Goal: Task Accomplishment & Management: Manage account settings

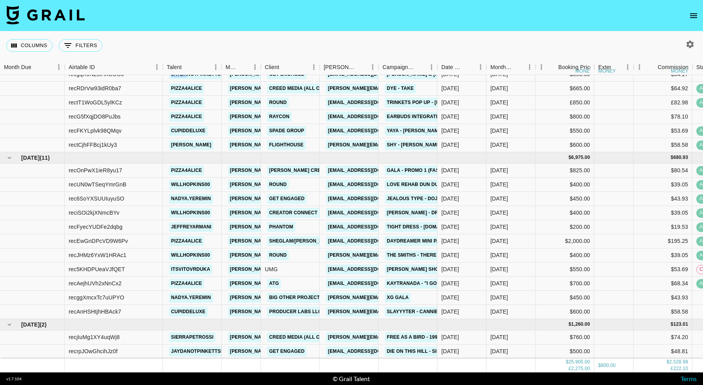
scroll to position [247, 0]
click at [611, 347] on div at bounding box center [613, 351] width 39 height 14
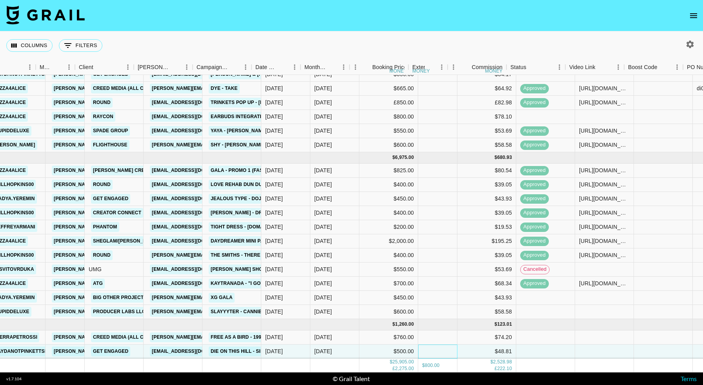
scroll to position [247, 186]
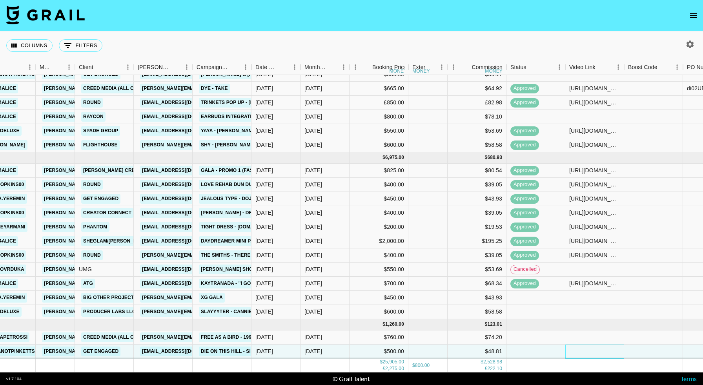
click at [592, 349] on div at bounding box center [594, 351] width 59 height 14
type input "https://www.tiktok.com/@jaydanotpinkettsmith/video/7557141611516300558"
click at [657, 354] on div at bounding box center [653, 351] width 59 height 14
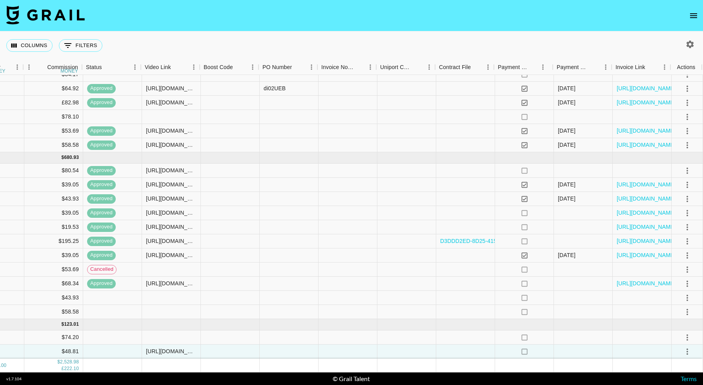
scroll to position [247, 609]
click at [688, 348] on icon "select merge strategy" at bounding box center [686, 351] width 9 height 9
click at [683, 334] on li "Approve" at bounding box center [687, 335] width 38 height 8
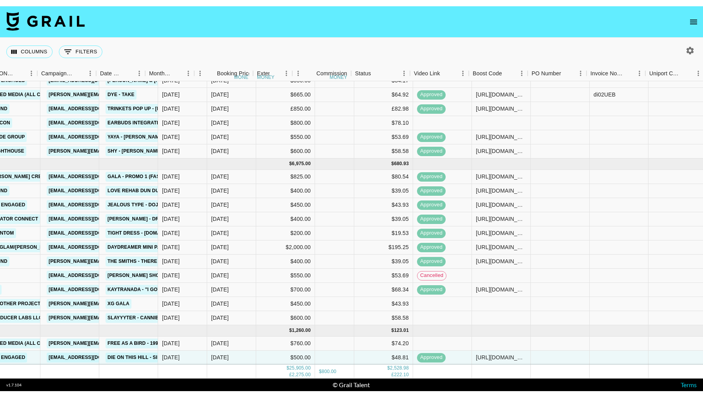
scroll to position [247, 94]
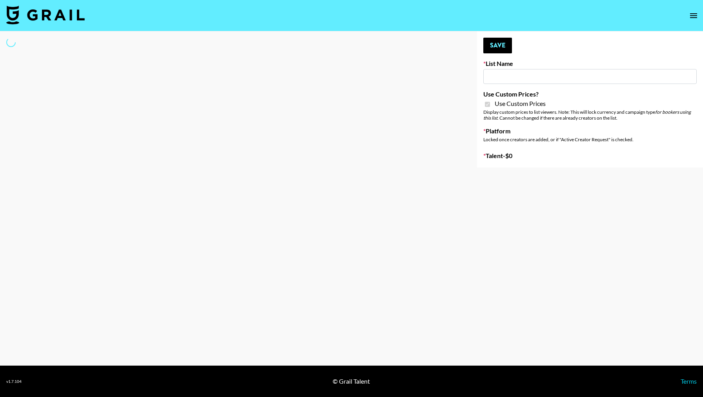
select select "Brand"
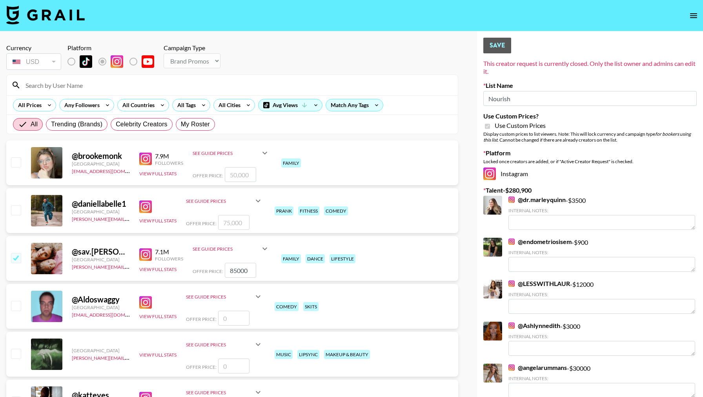
type input "Nourish"
checkbox input "true"
click at [198, 81] on input at bounding box center [237, 85] width 432 height 13
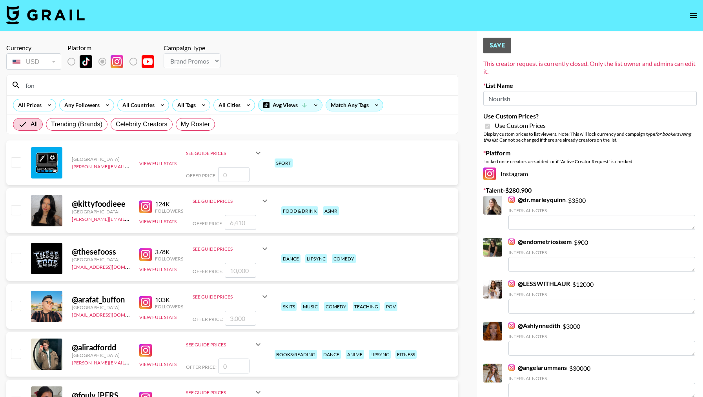
type input "fonz"
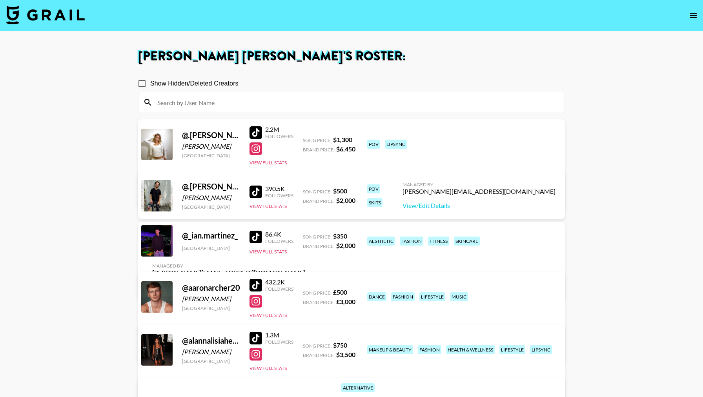
click at [146, 87] on input "Show Hidden/Deleted Creators" at bounding box center [142, 83] width 16 height 16
checkbox input "true"
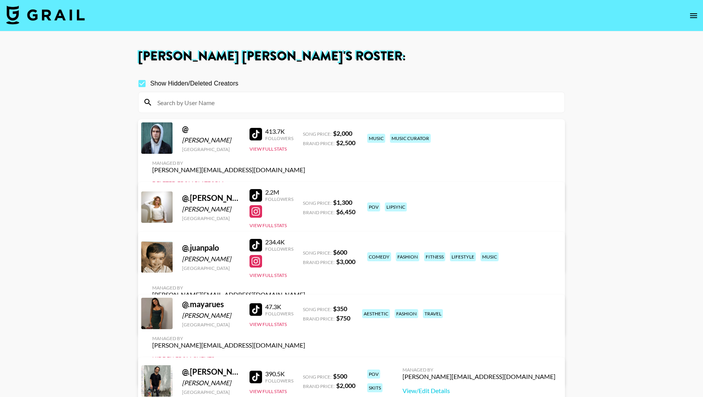
click at [244, 102] on input at bounding box center [356, 102] width 407 height 13
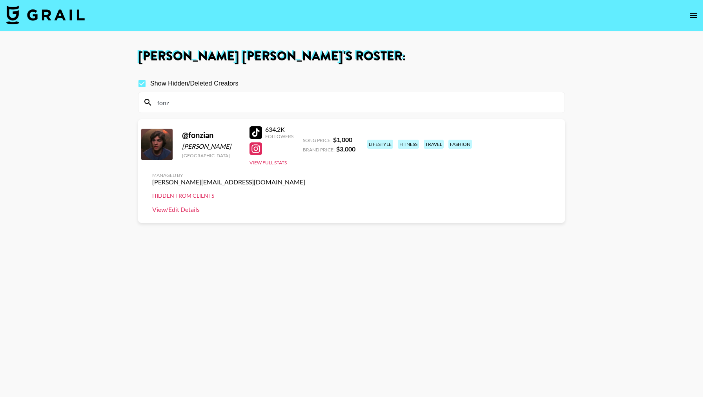
type input "fonz"
click at [305, 206] on link "View/Edit Details" at bounding box center [228, 210] width 153 height 8
click at [143, 79] on input "Show Hidden/Deleted Creators" at bounding box center [142, 83] width 16 height 16
checkbox input "false"
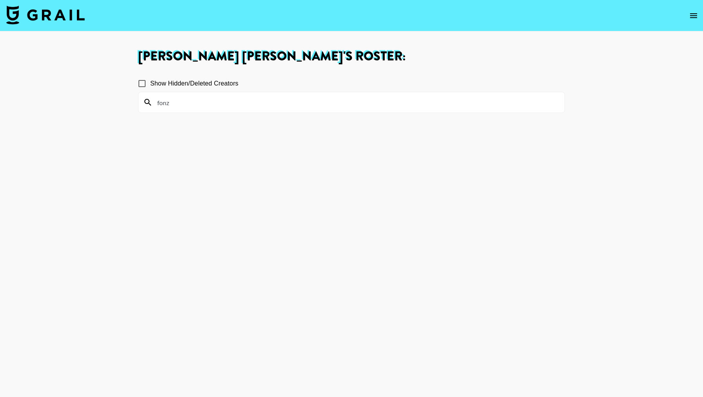
click at [217, 106] on input "fonz" at bounding box center [356, 102] width 407 height 13
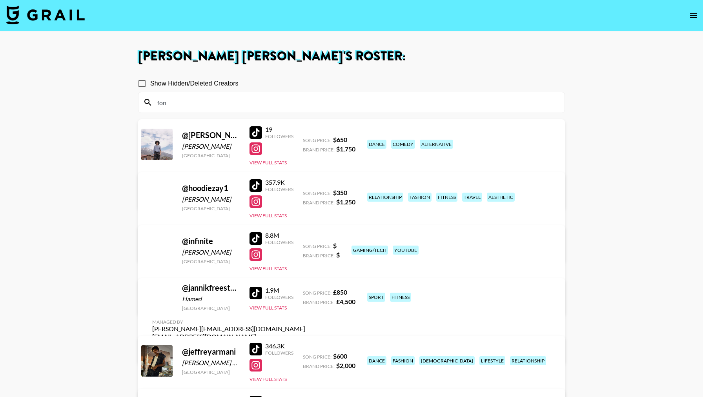
type input "fonz"
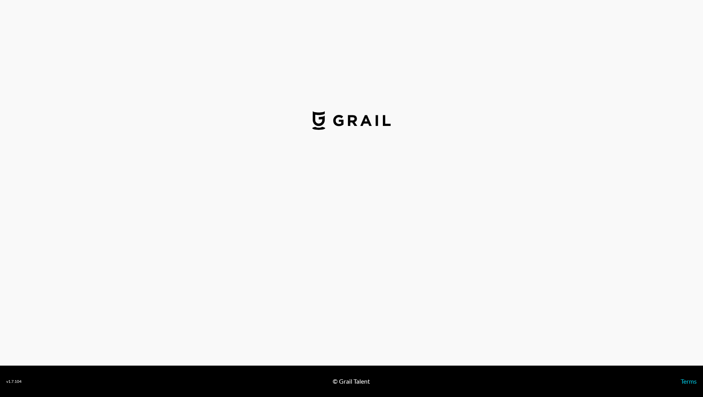
select select "USD"
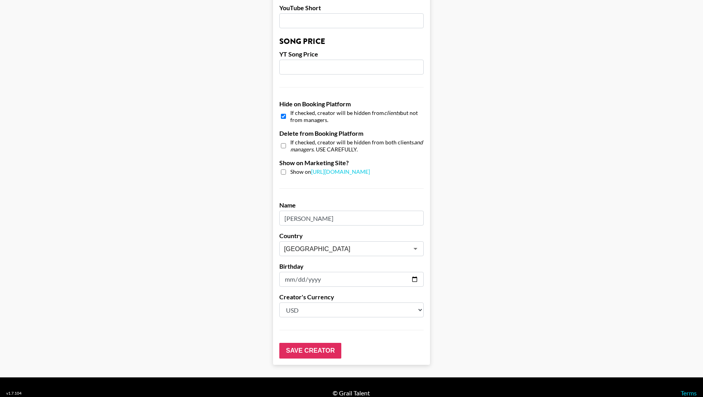
scroll to position [666, 0]
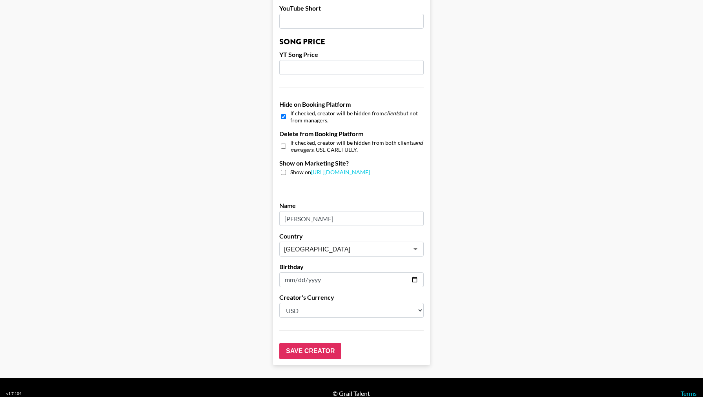
click at [282, 111] on input "checkbox" at bounding box center [283, 116] width 5 height 11
checkbox input "false"
click at [296, 343] on input "Save Creator" at bounding box center [310, 351] width 62 height 16
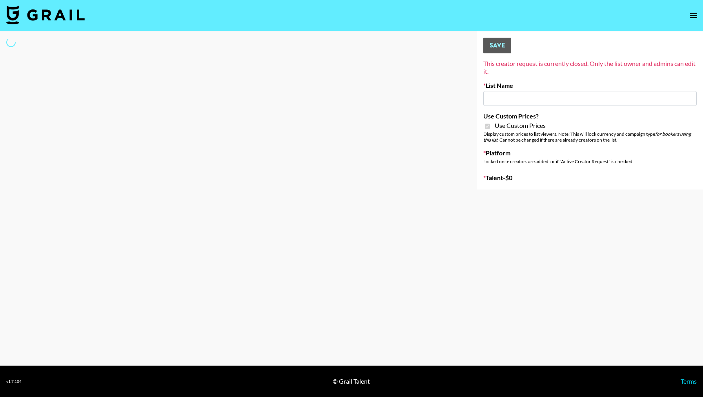
type input "Nourish"
checkbox input "true"
select select "Brand"
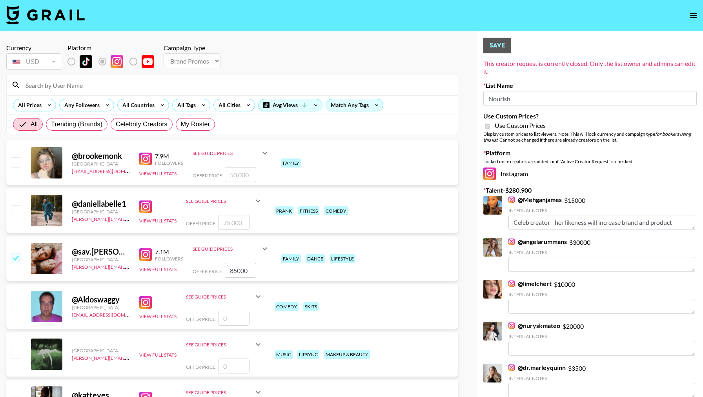
click at [184, 80] on input at bounding box center [237, 85] width 432 height 13
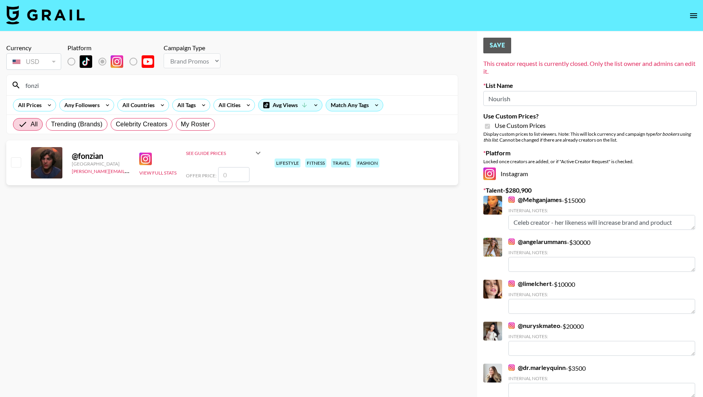
type input "fonzi"
click at [235, 168] on input "number" at bounding box center [233, 174] width 31 height 15
checkbox input "true"
type input "30000"
select select "Brand"
